Goal: Task Accomplishment & Management: Use online tool/utility

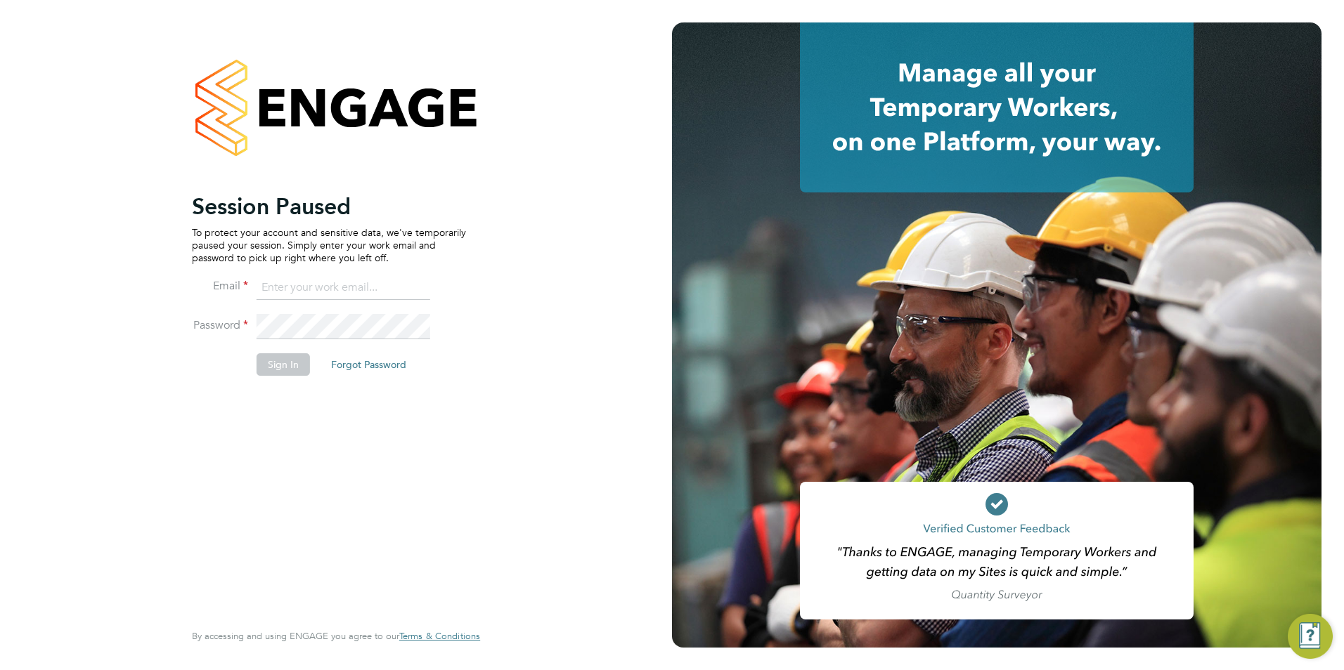
type input "[PERSON_NAME][EMAIL_ADDRESS][DOMAIN_NAME]"
click at [453, 422] on div "Session Paused To protect your account and sensitive data, we've temporarily pa…" at bounding box center [329, 406] width 274 height 426
click at [301, 375] on button "Sign In" at bounding box center [283, 365] width 53 height 22
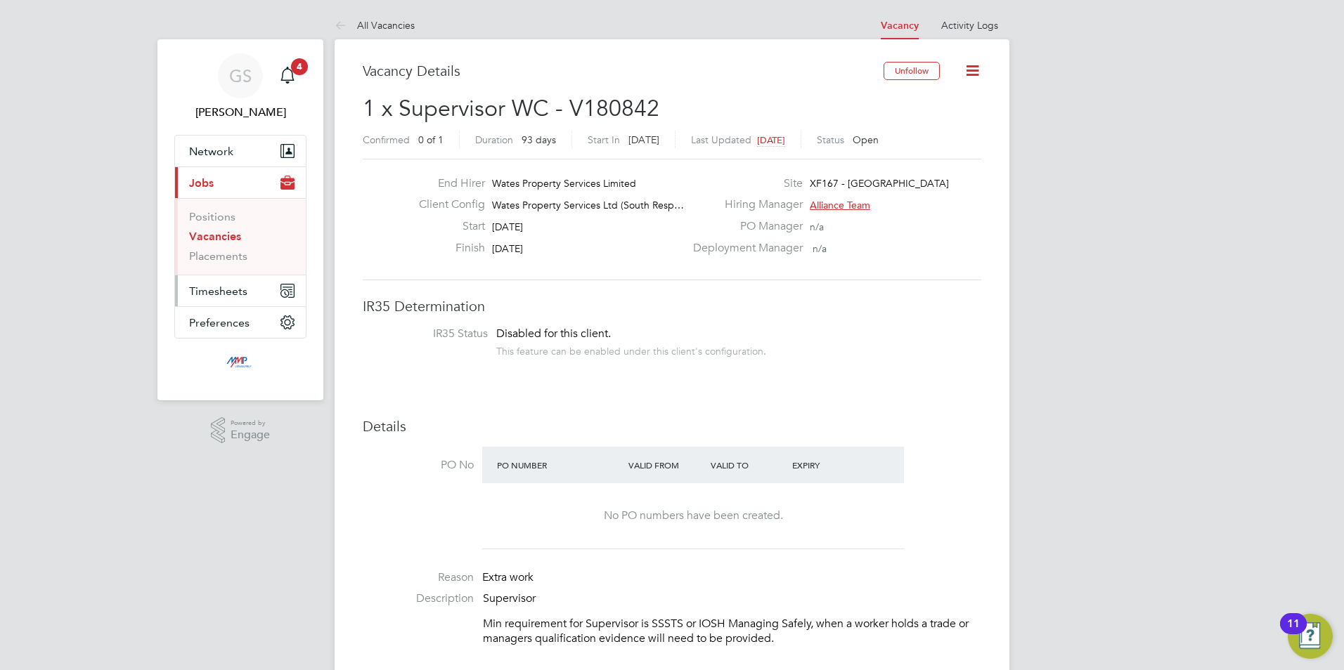
click at [228, 287] on span "Timesheets" at bounding box center [218, 291] width 58 height 13
click at [232, 247] on link "Timesheets" at bounding box center [218, 248] width 58 height 13
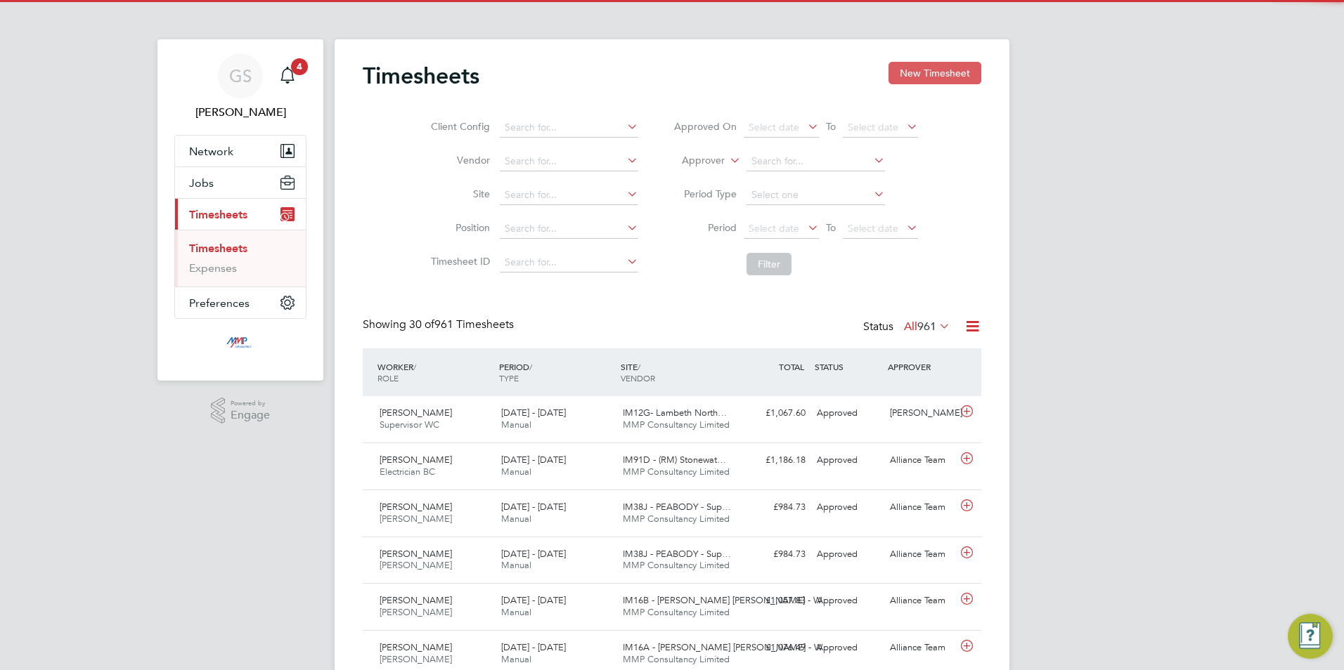
scroll to position [36, 122]
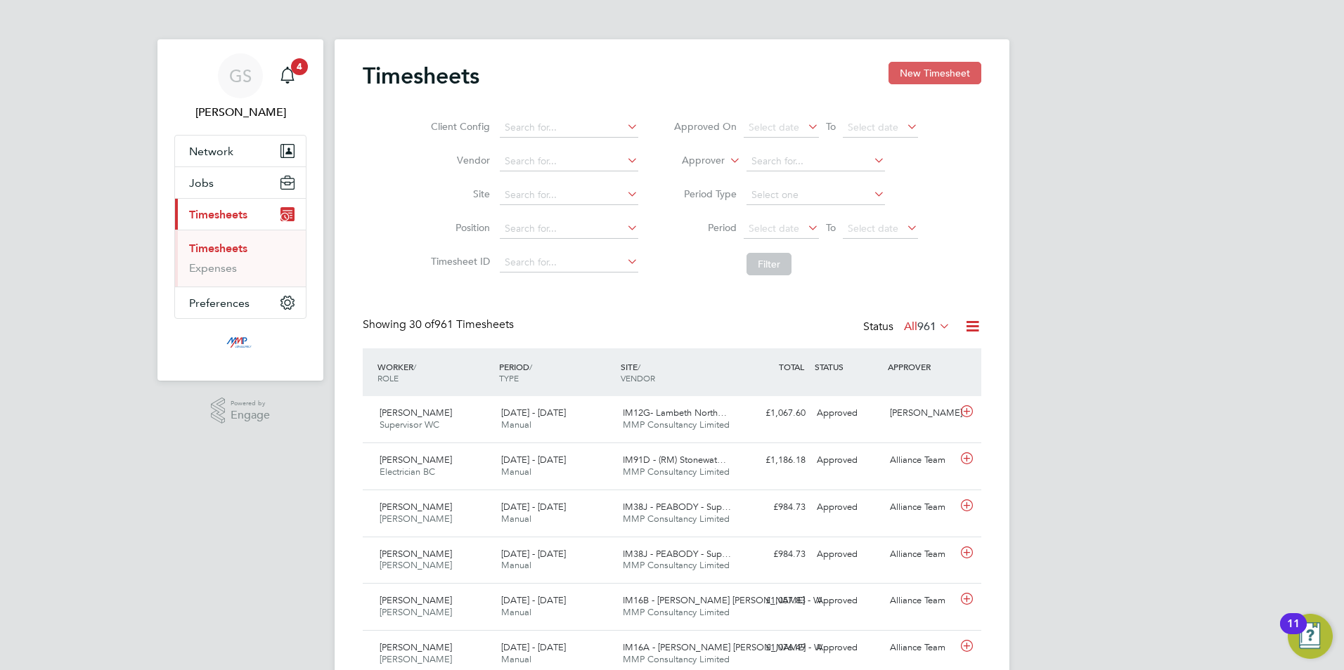
click at [931, 75] on button "New Timesheet" at bounding box center [934, 73] width 93 height 22
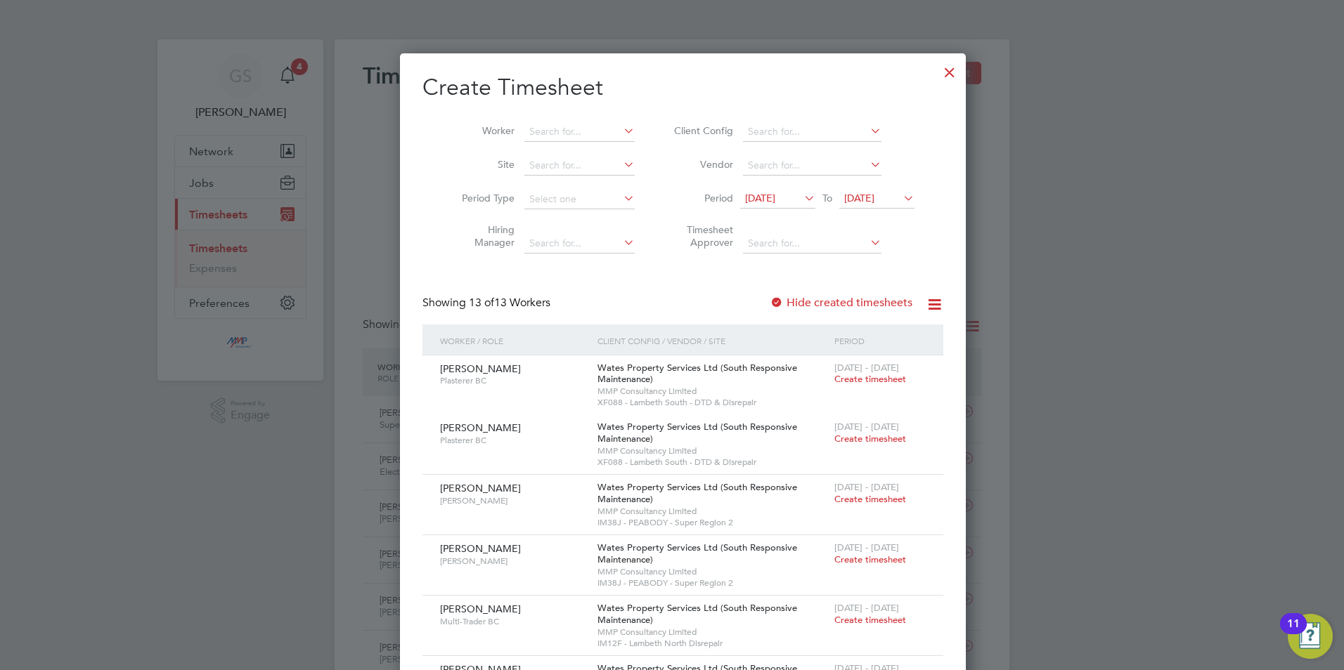
click at [937, 72] on div at bounding box center [949, 68] width 25 height 25
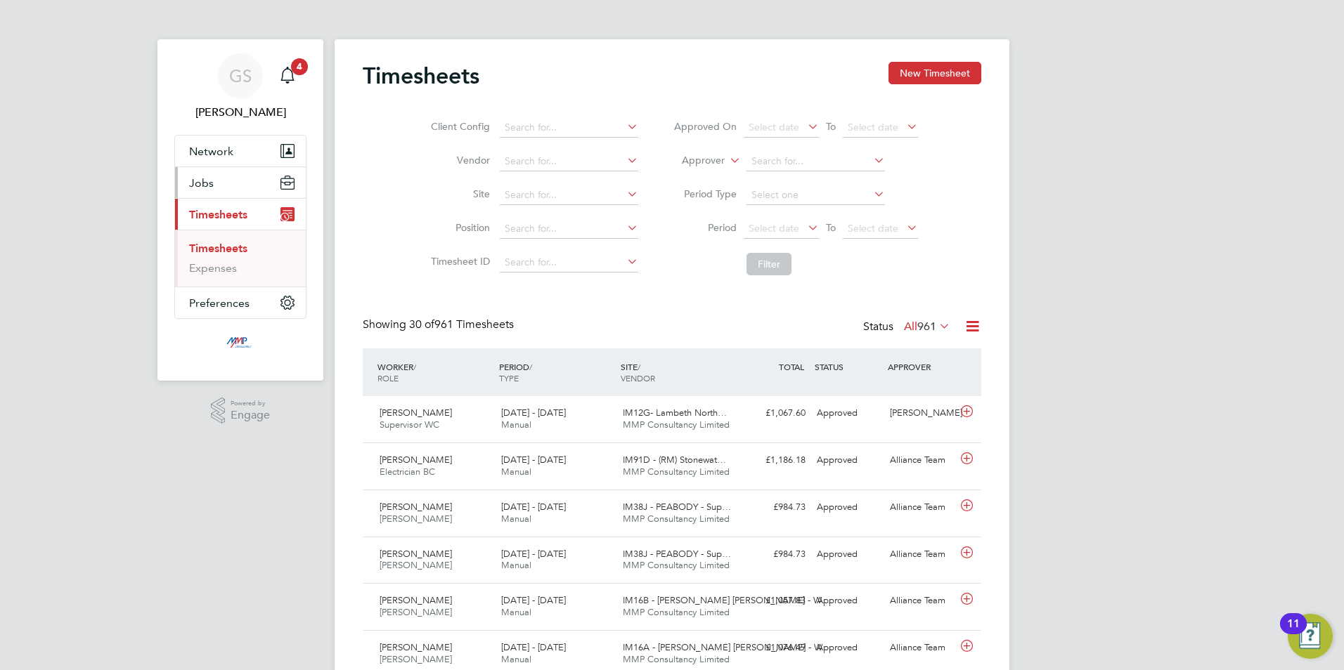
click at [233, 186] on button "Jobs" at bounding box center [240, 182] width 131 height 31
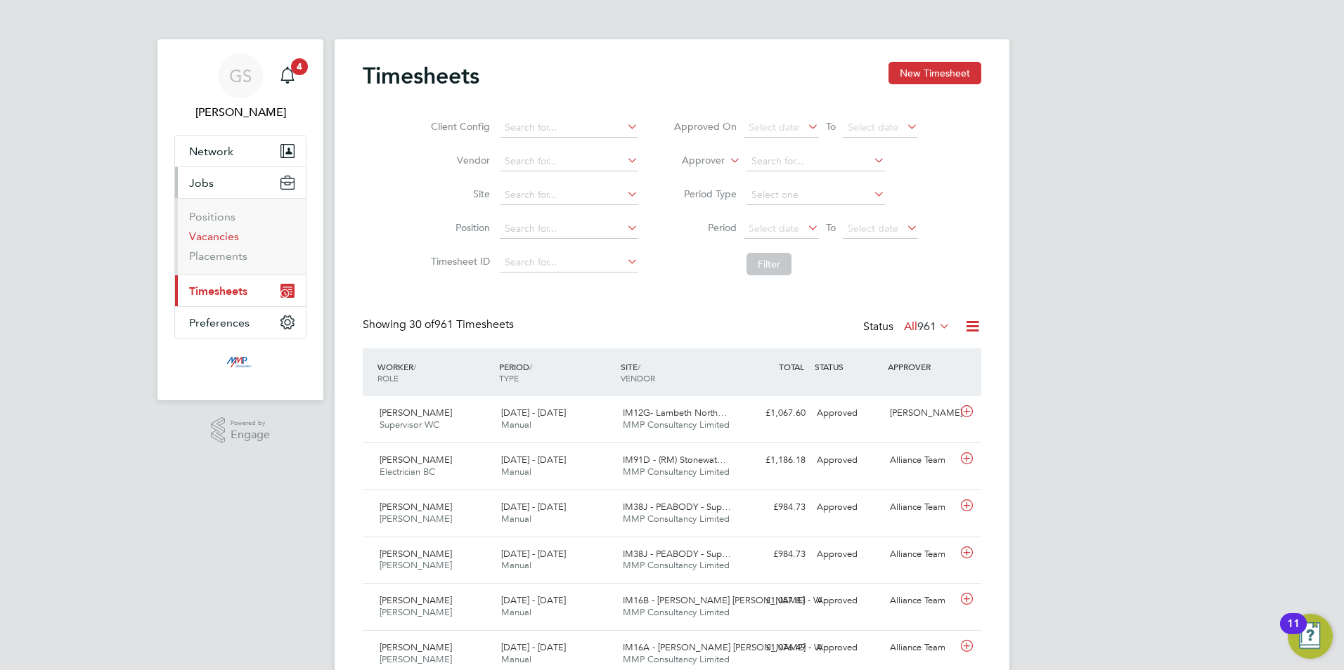
click at [235, 240] on link "Vacancies" at bounding box center [214, 236] width 50 height 13
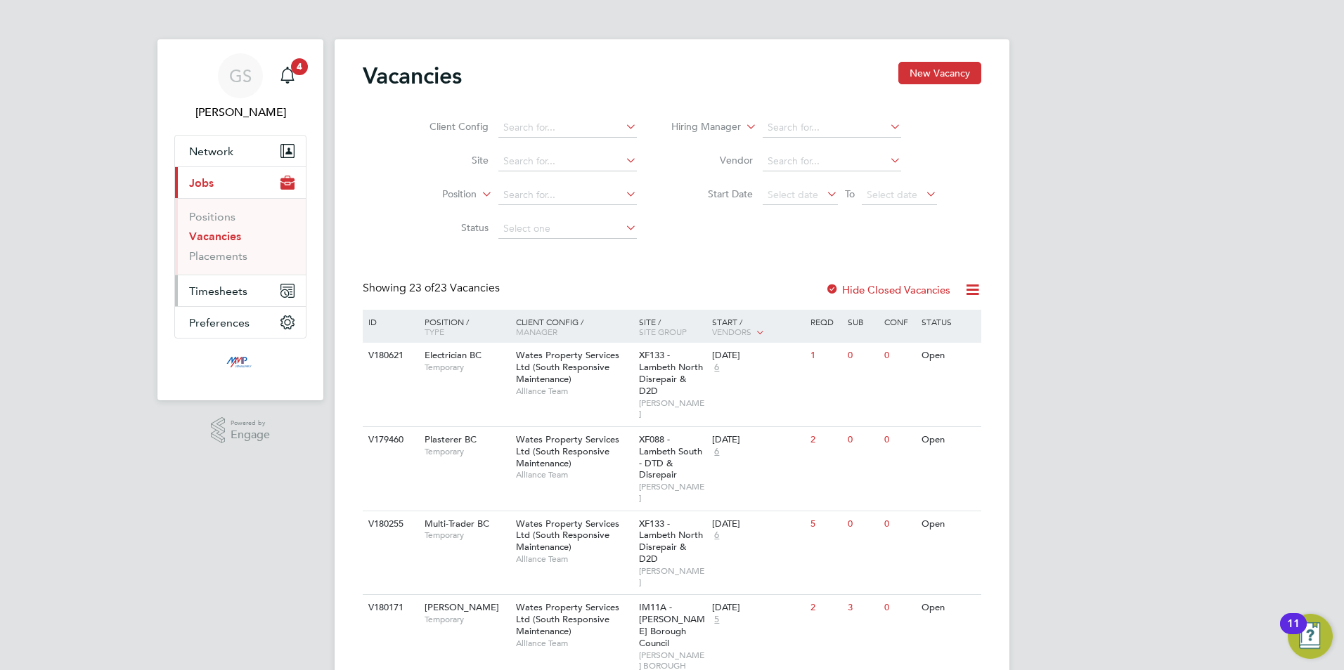
click at [237, 292] on span "Timesheets" at bounding box center [218, 291] width 58 height 13
click at [234, 248] on link "Timesheets" at bounding box center [218, 248] width 58 height 13
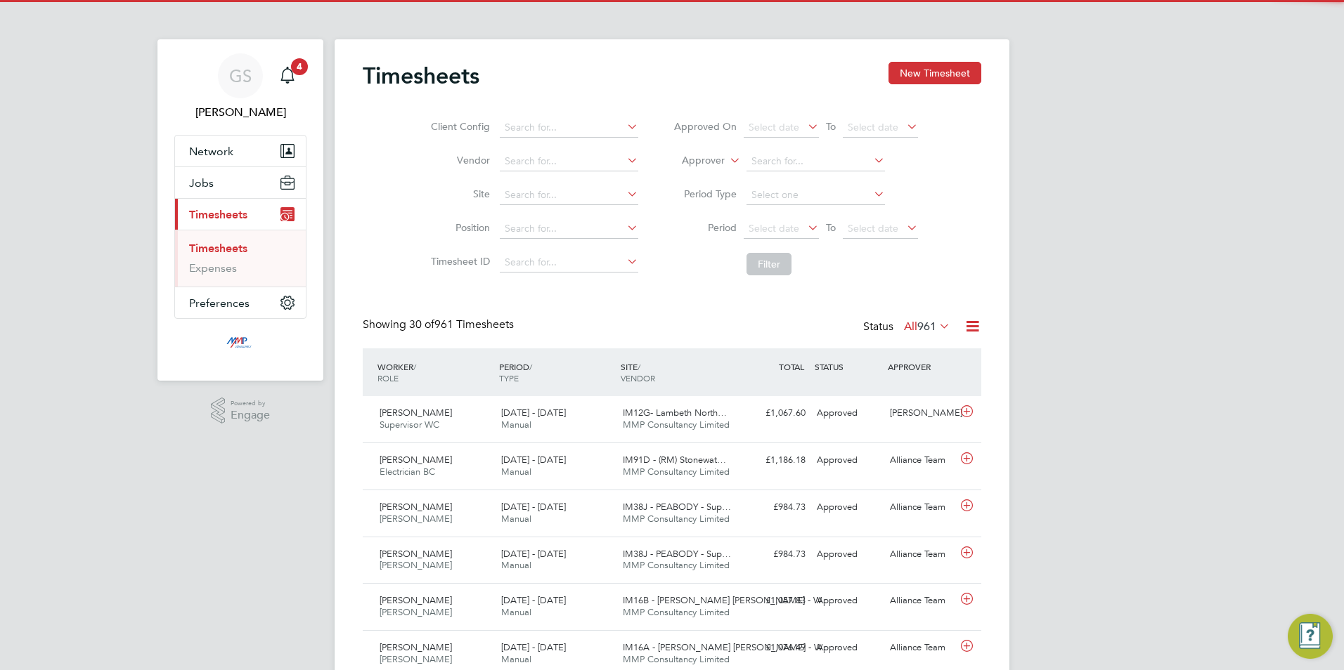
scroll to position [36, 122]
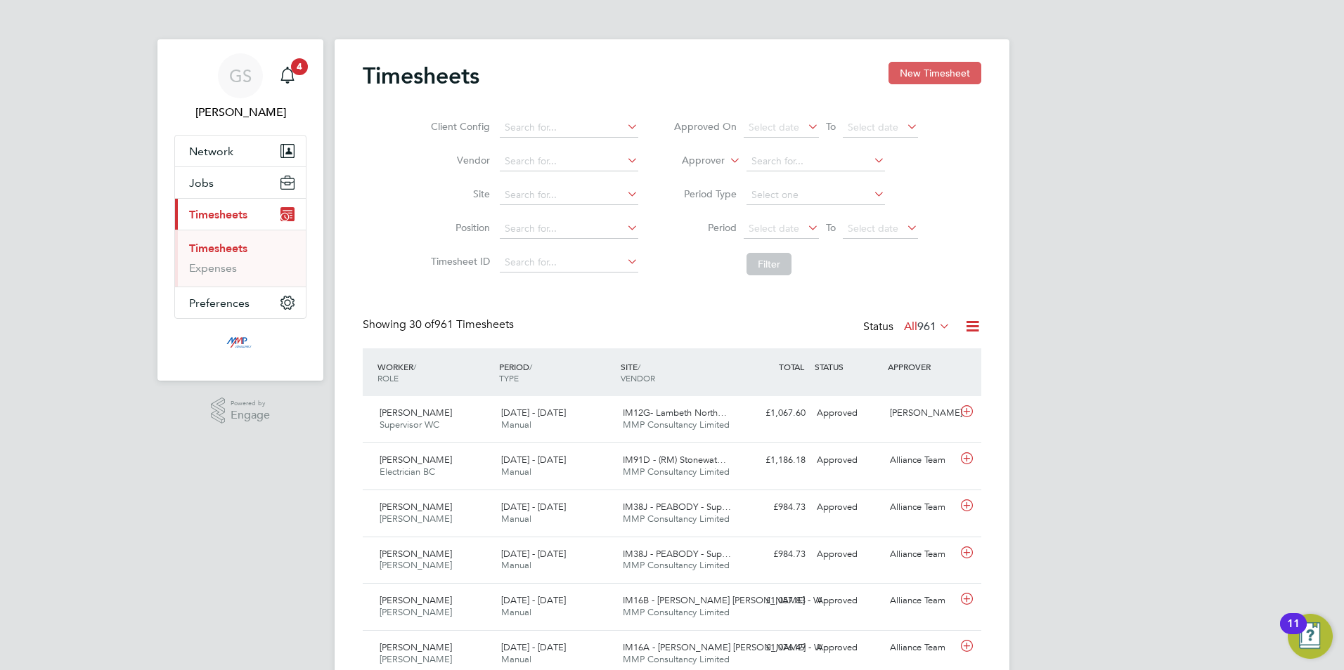
click at [930, 73] on button "New Timesheet" at bounding box center [934, 73] width 93 height 22
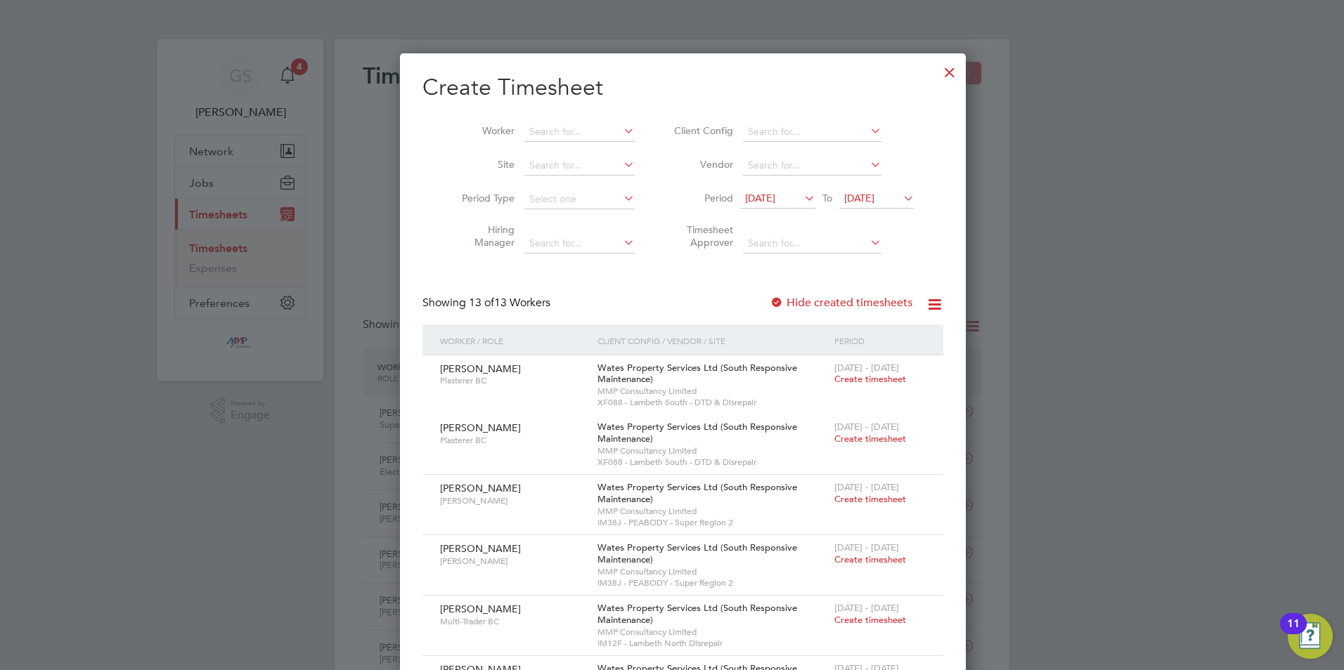
click at [937, 73] on div at bounding box center [949, 68] width 25 height 25
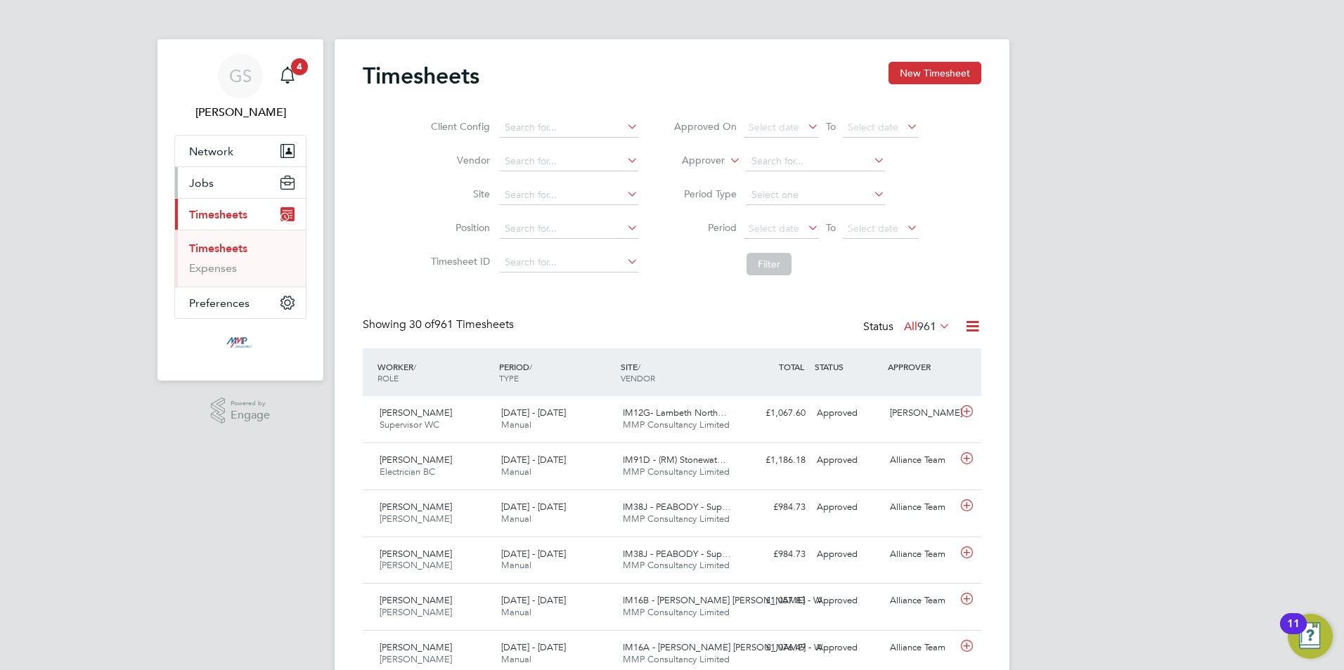
click at [227, 184] on button "Jobs" at bounding box center [240, 182] width 131 height 31
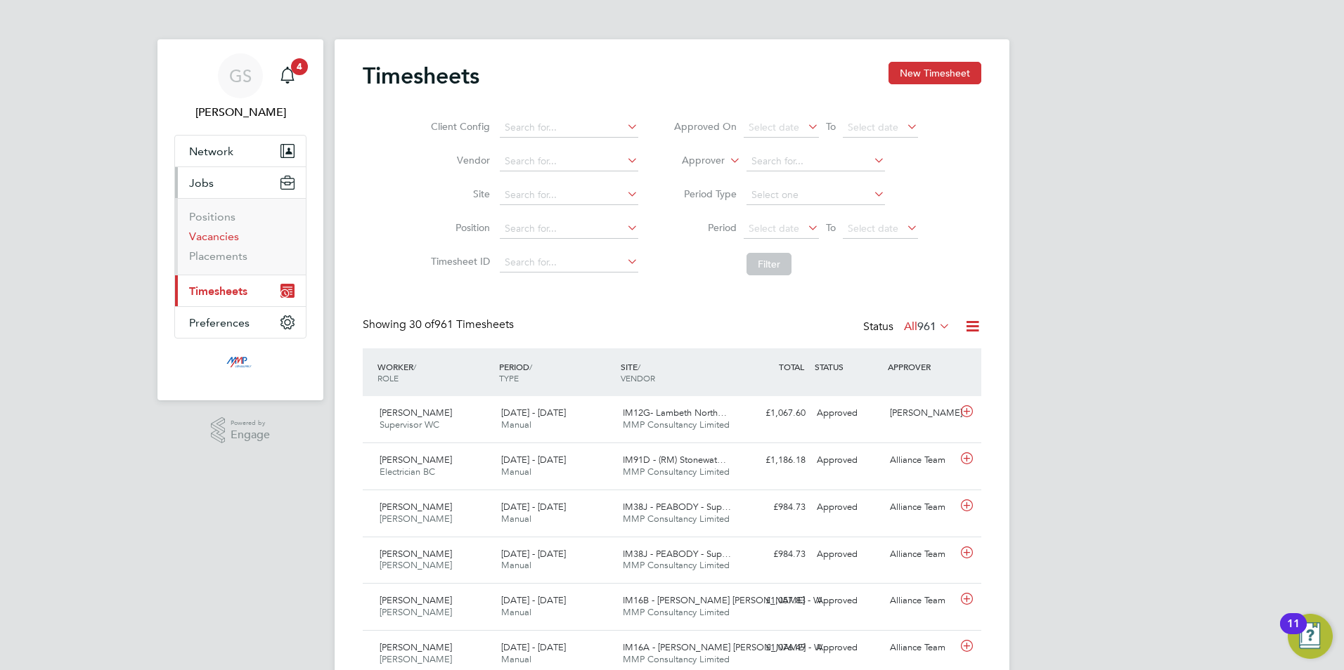
click at [228, 234] on link "Vacancies" at bounding box center [214, 236] width 50 height 13
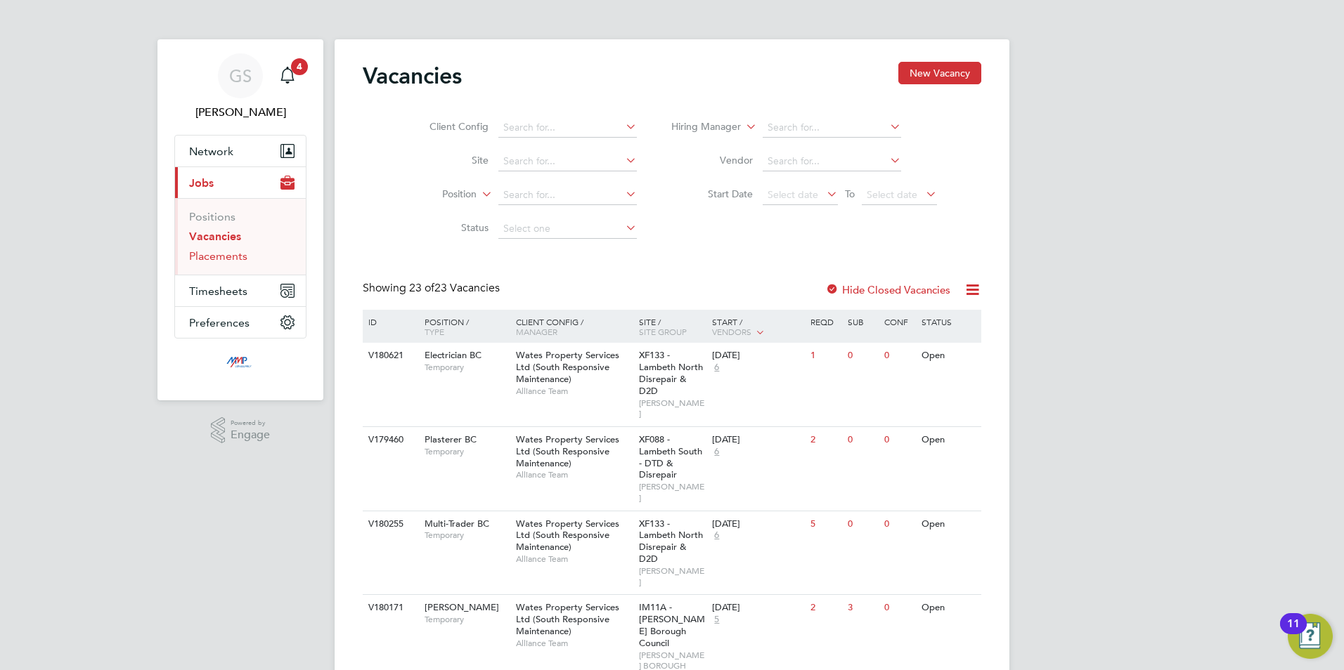
click at [225, 259] on link "Placements" at bounding box center [218, 255] width 58 height 13
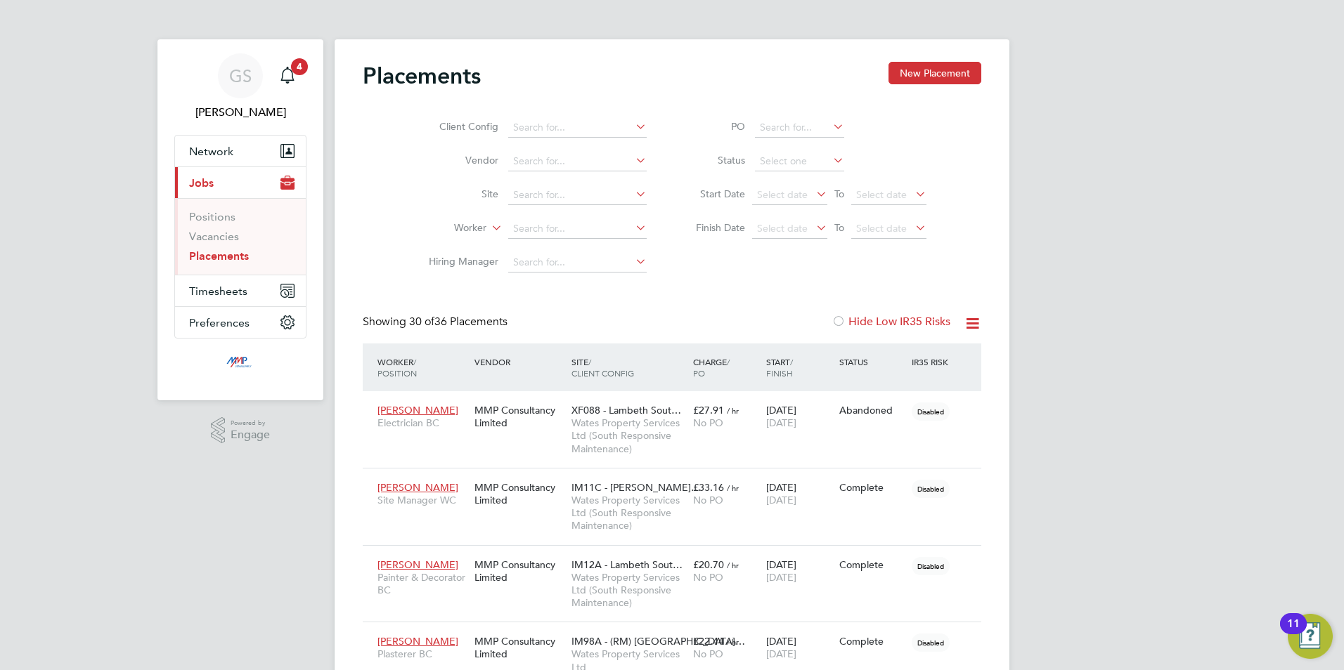
scroll to position [53, 98]
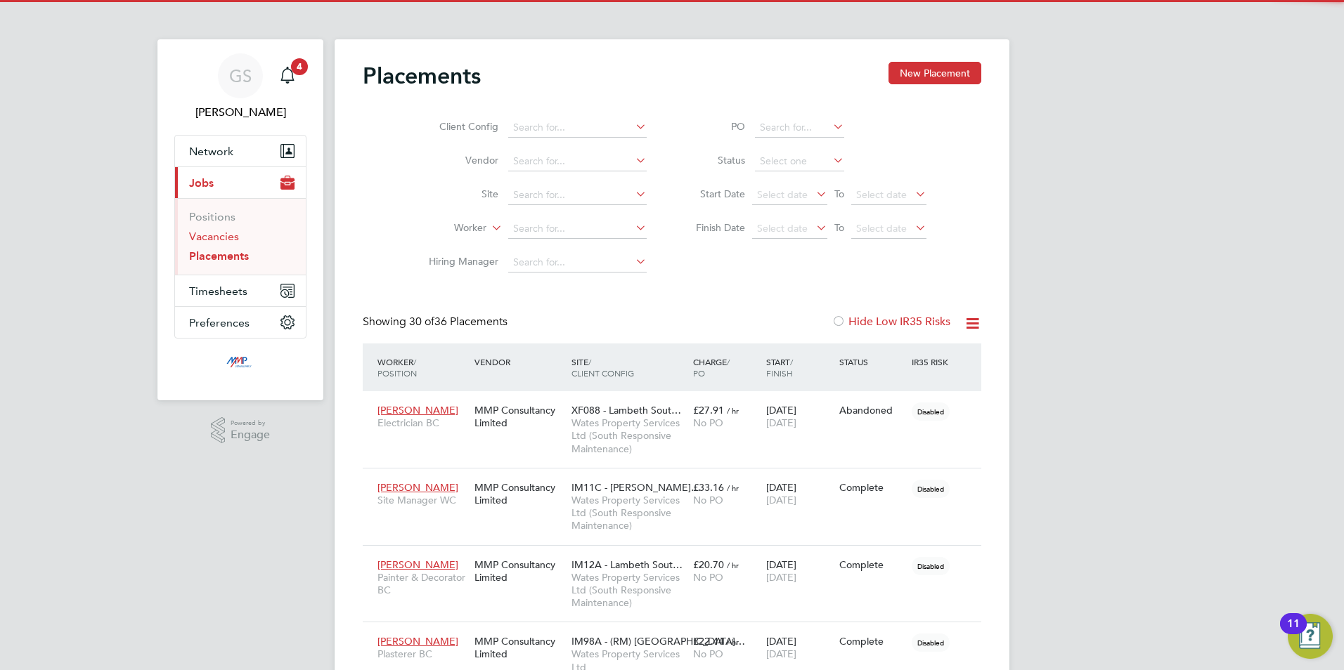
click at [217, 231] on link "Vacancies" at bounding box center [214, 236] width 50 height 13
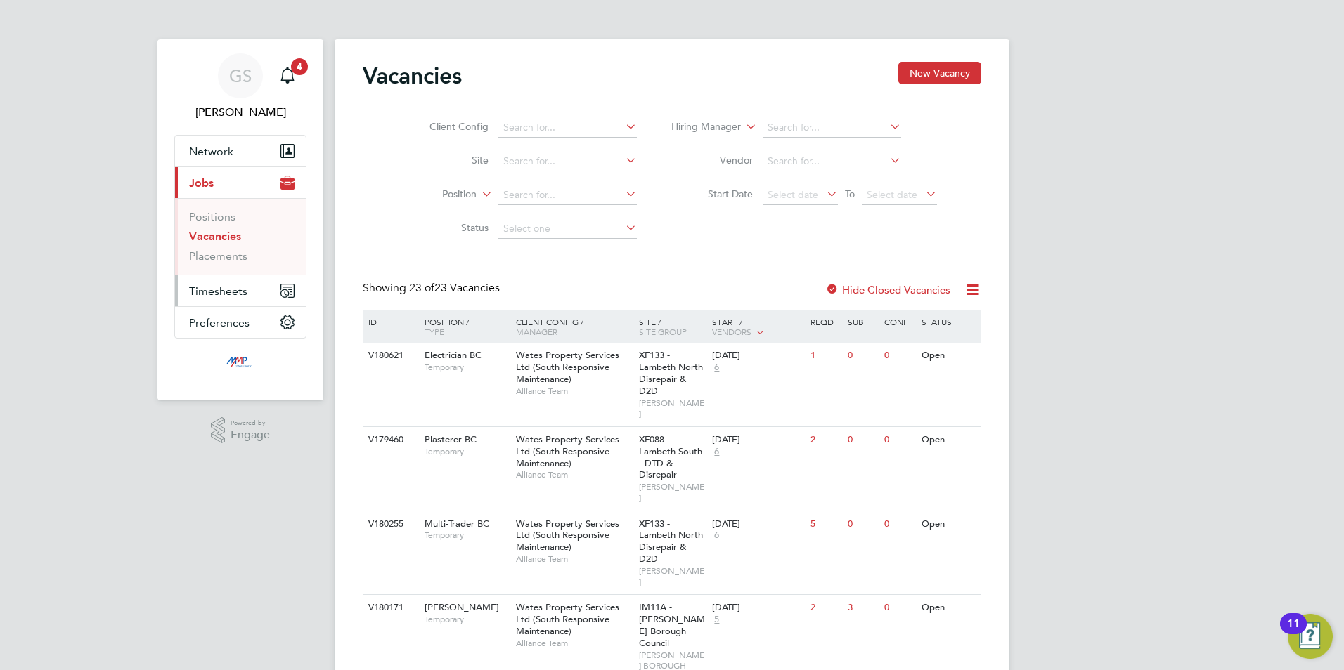
click at [212, 278] on button "Timesheets" at bounding box center [240, 290] width 131 height 31
click at [212, 252] on link "Timesheets" at bounding box center [218, 248] width 58 height 13
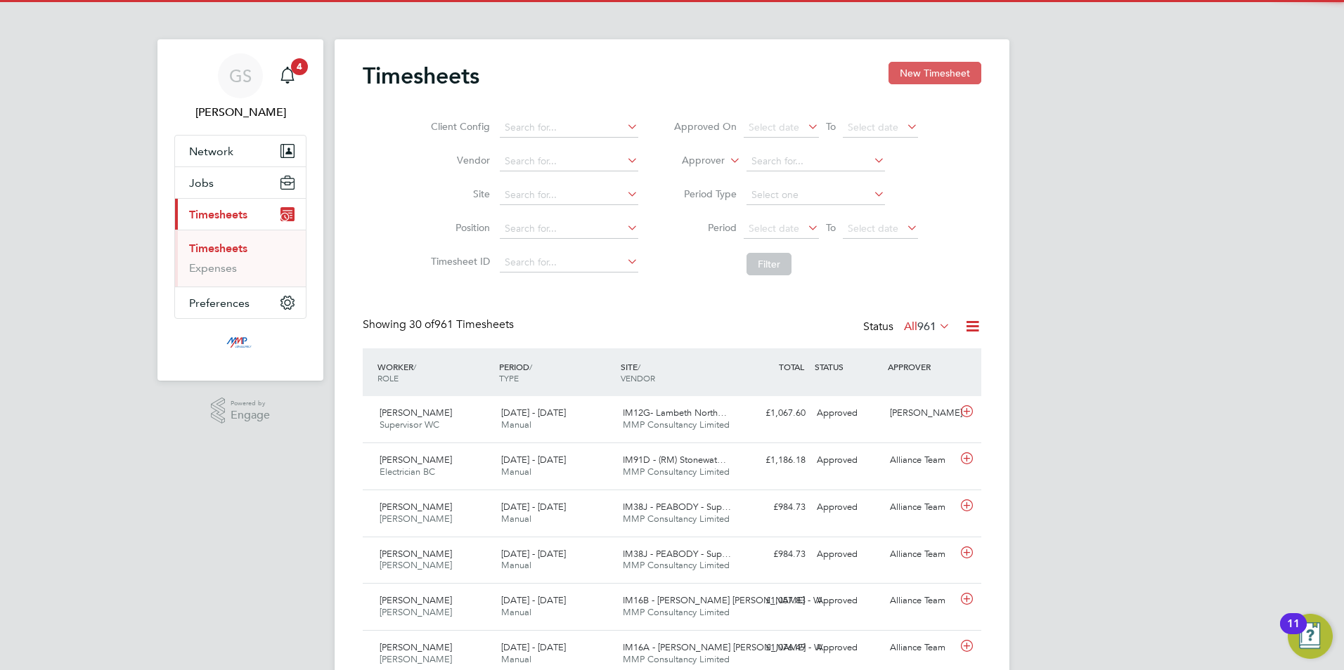
scroll to position [36, 122]
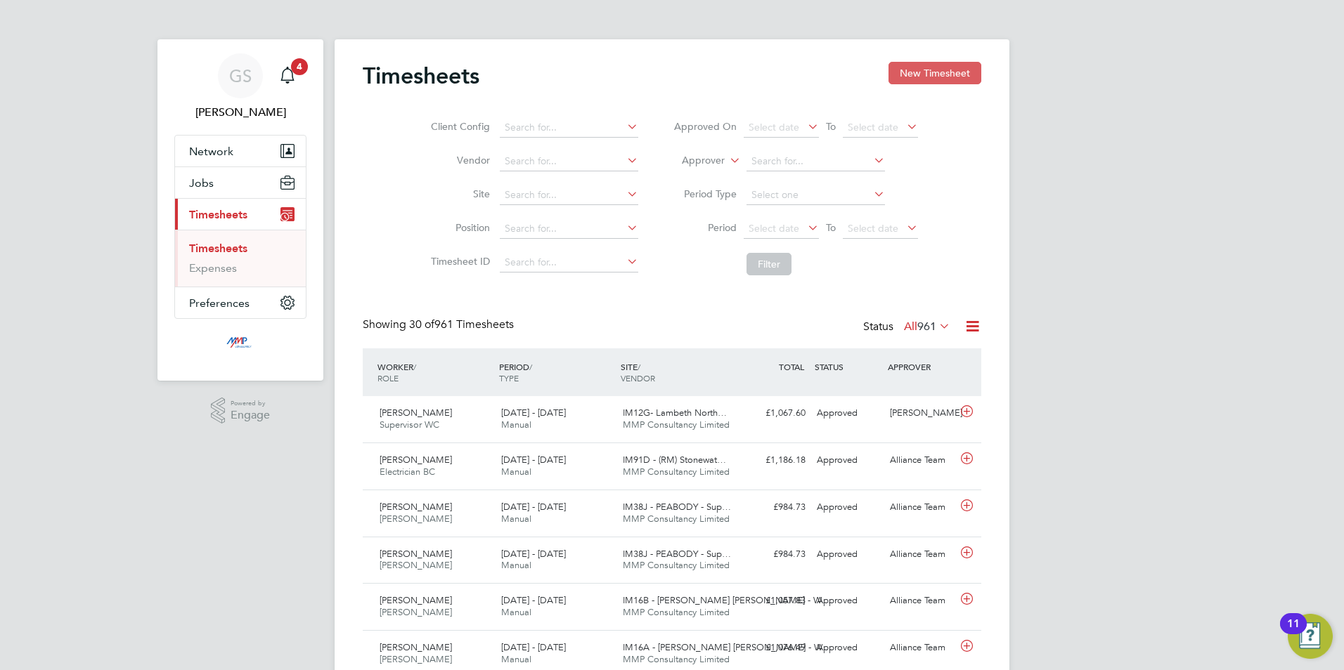
click at [910, 71] on button "New Timesheet" at bounding box center [934, 73] width 93 height 22
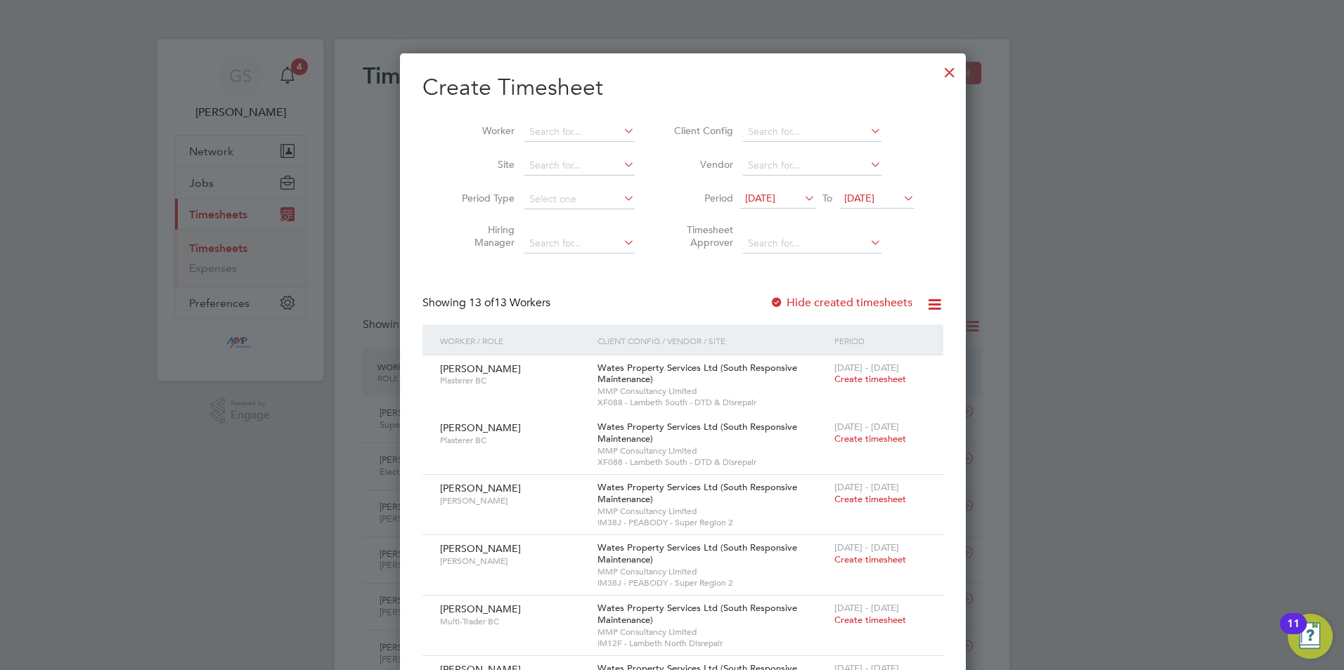
click at [937, 72] on div at bounding box center [949, 68] width 25 height 25
